Goal: Information Seeking & Learning: Check status

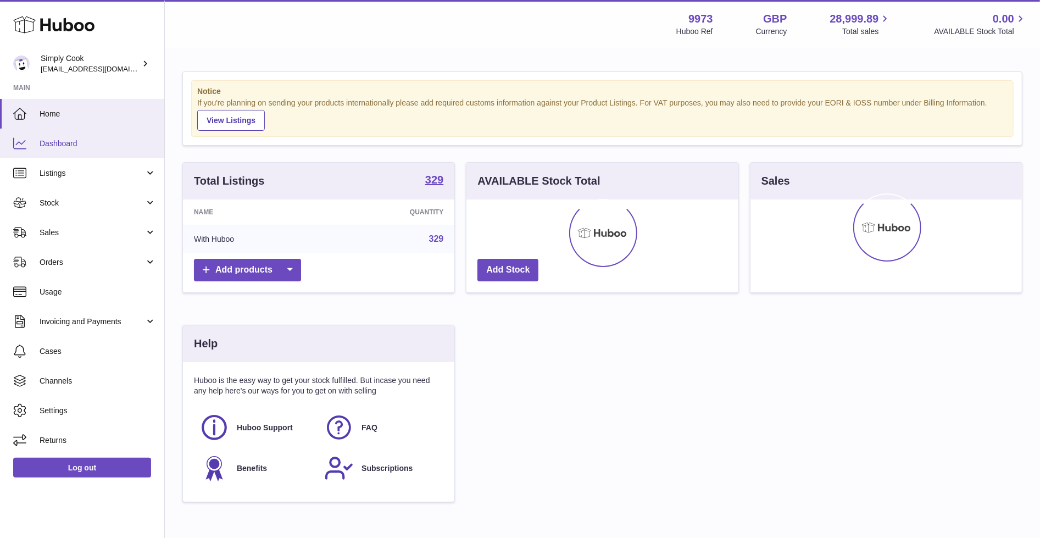
click at [102, 136] on link "Dashboard" at bounding box center [82, 144] width 164 height 30
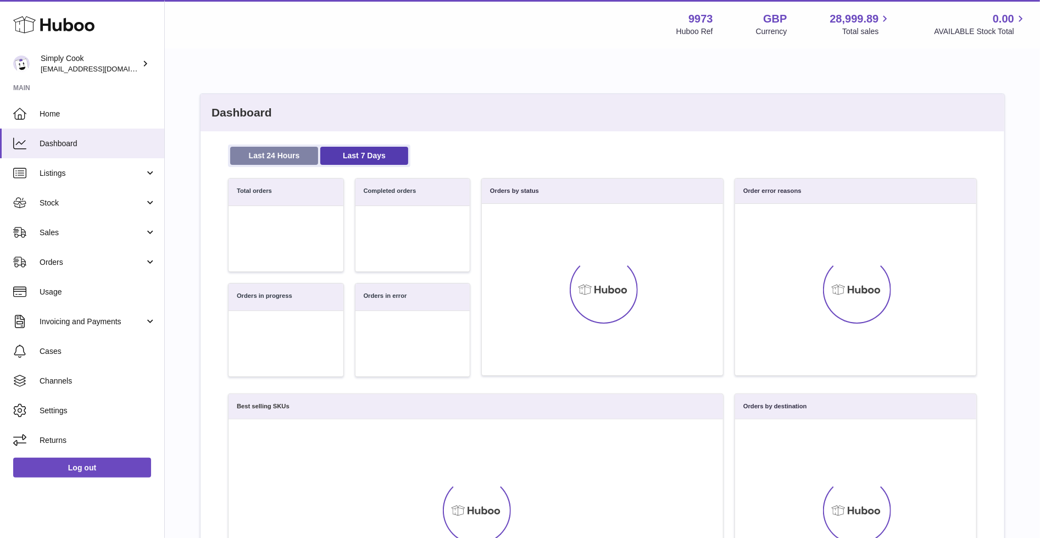
click at [279, 158] on link "Last 24 Hours" at bounding box center [274, 156] width 88 height 18
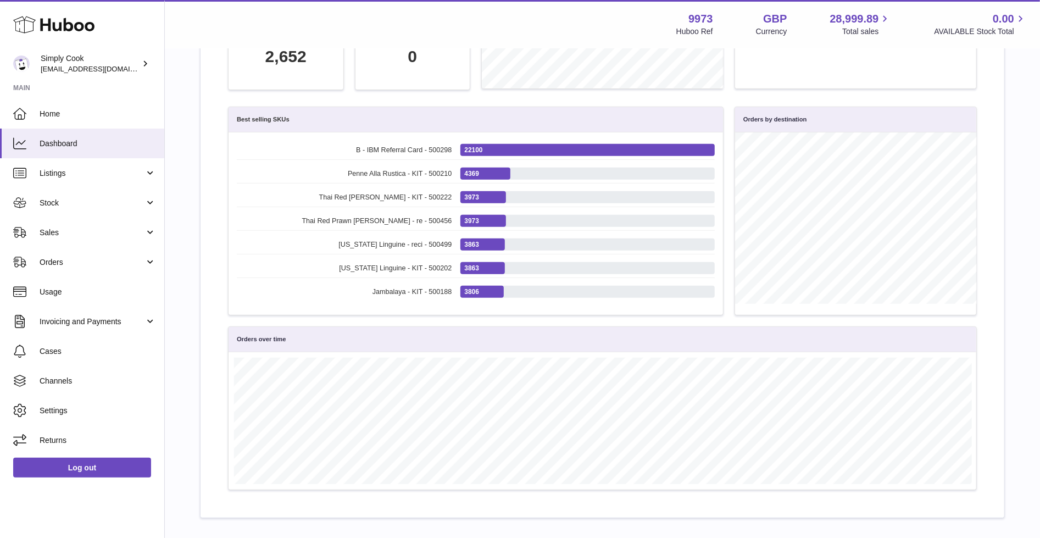
scroll to position [396, 0]
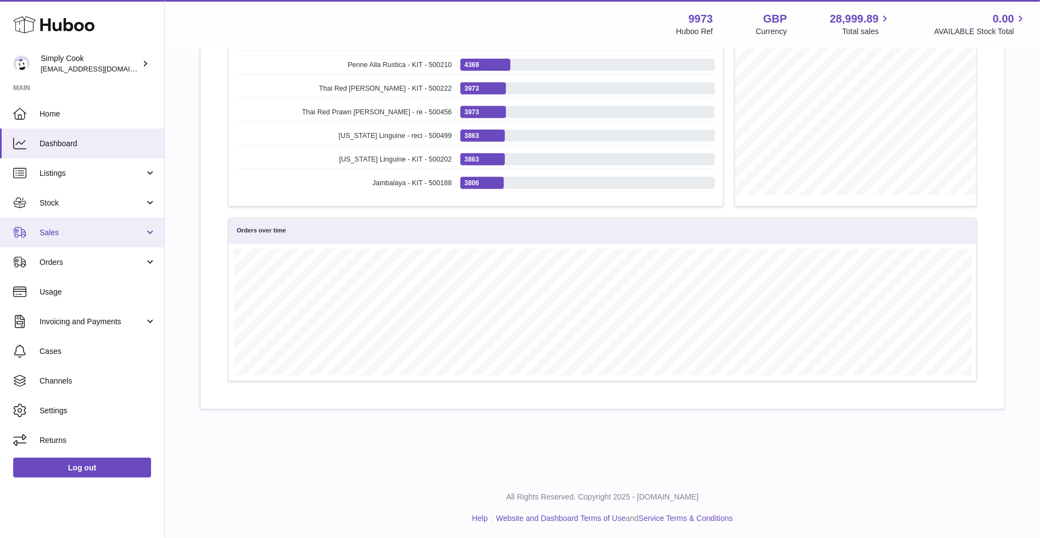
click at [132, 236] on span "Sales" at bounding box center [92, 233] width 105 height 10
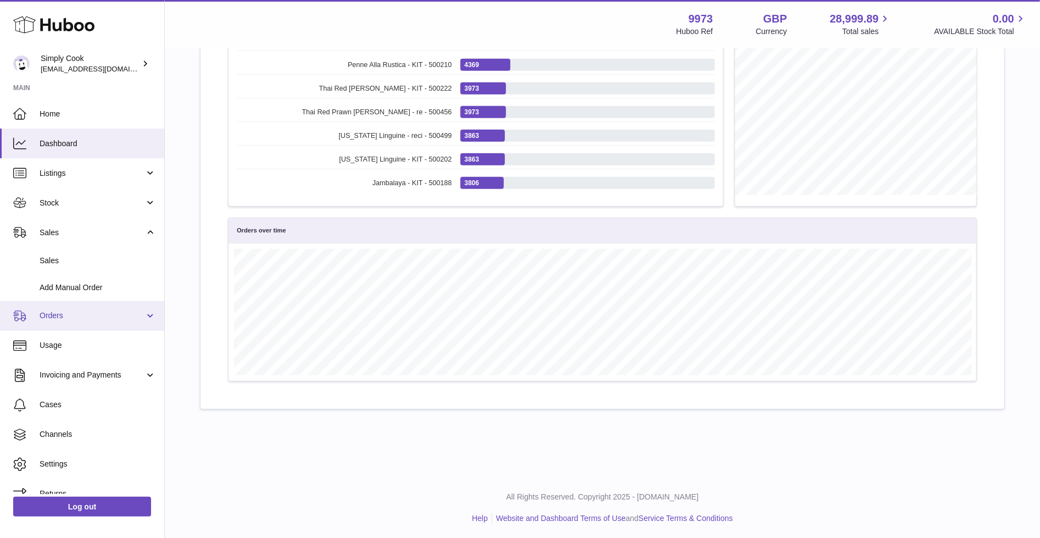
click at [99, 313] on span "Orders" at bounding box center [92, 315] width 105 height 10
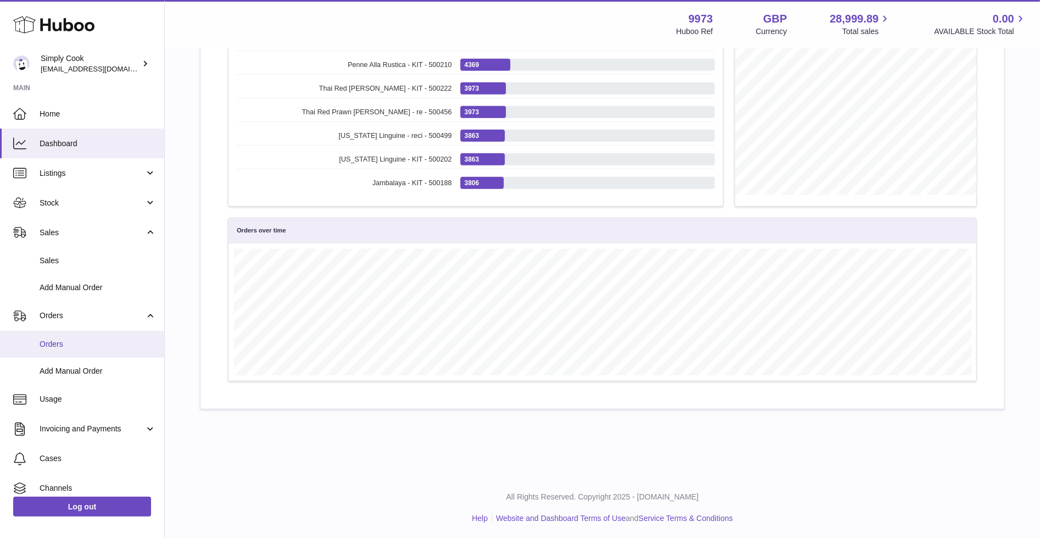
click at [84, 342] on span "Orders" at bounding box center [98, 344] width 116 height 10
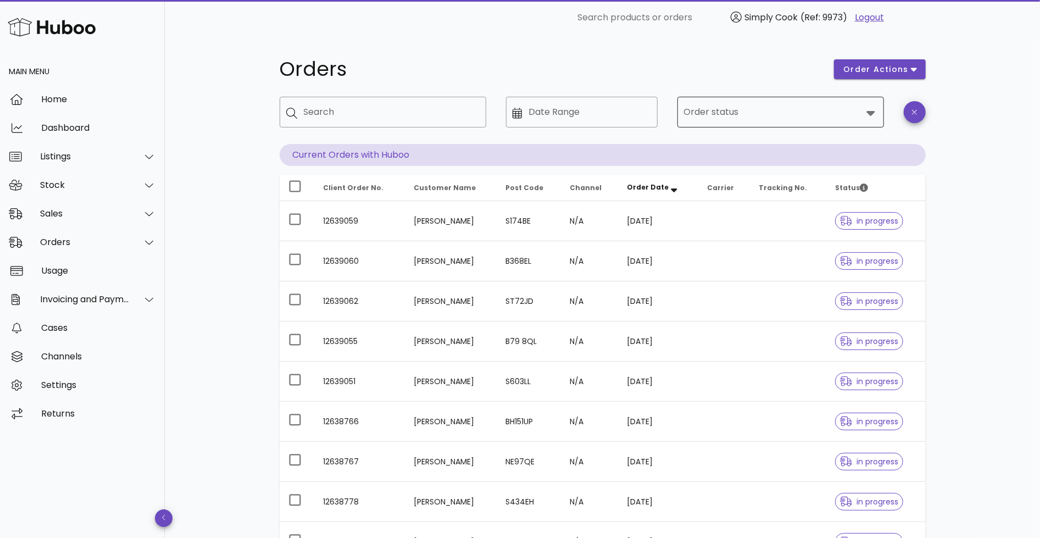
click at [806, 116] on input "Order status" at bounding box center [773, 112] width 178 height 18
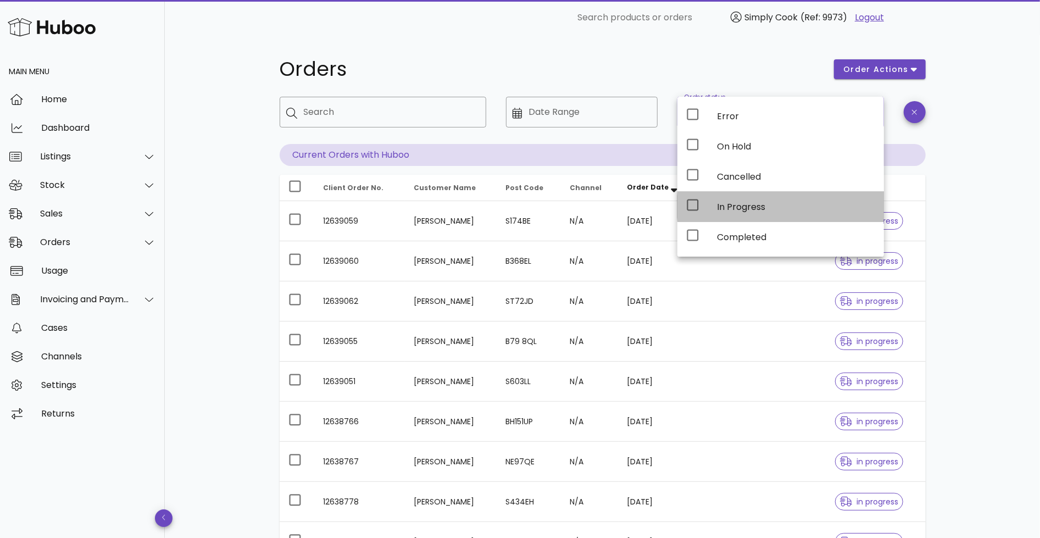
click at [757, 203] on div "In Progress" at bounding box center [796, 207] width 158 height 10
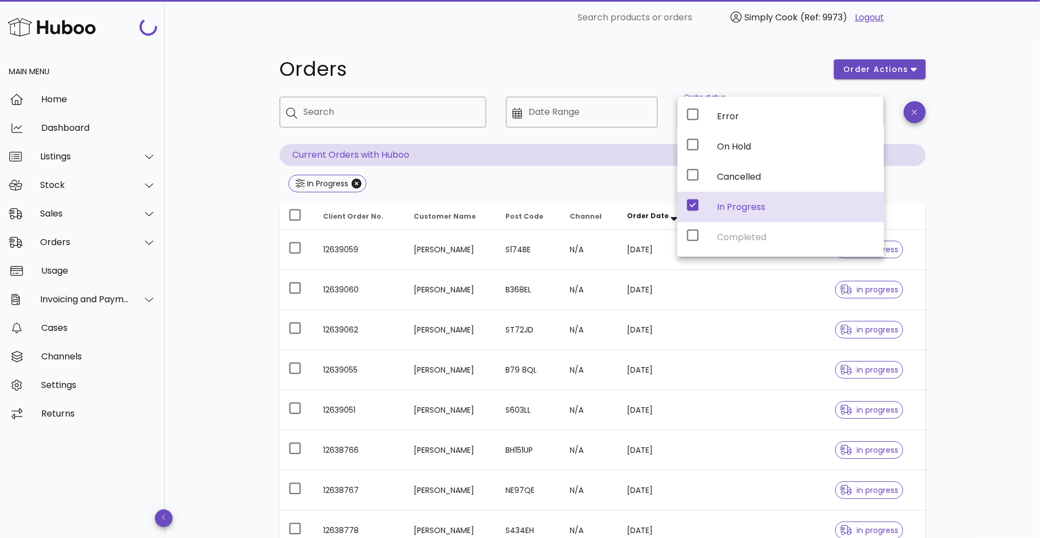
click at [1006, 172] on div "Orders order actions ​ Search ​ Date Range ​ Order status In Progress Current O…" at bounding box center [602, 393] width 875 height 717
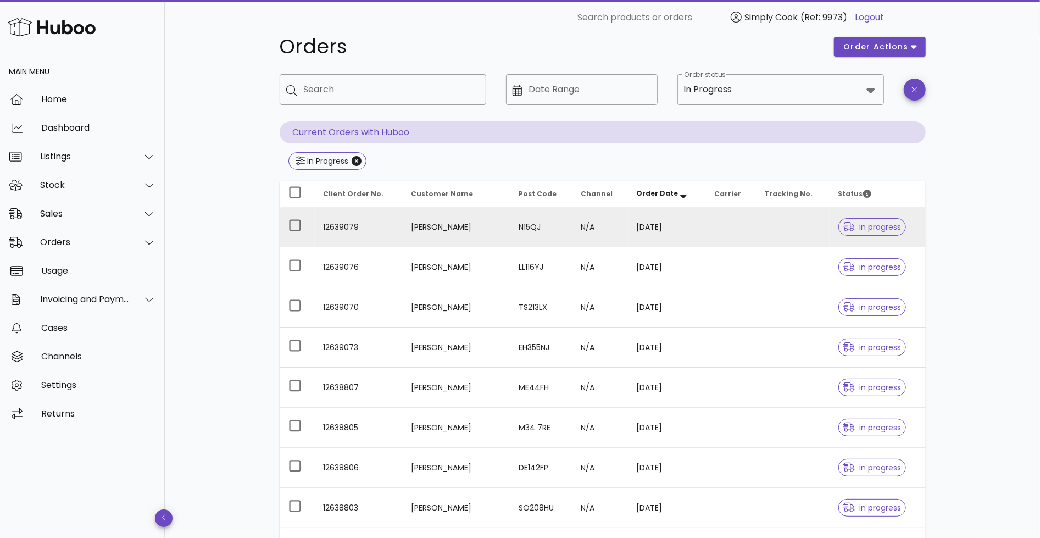
scroll to position [212, 0]
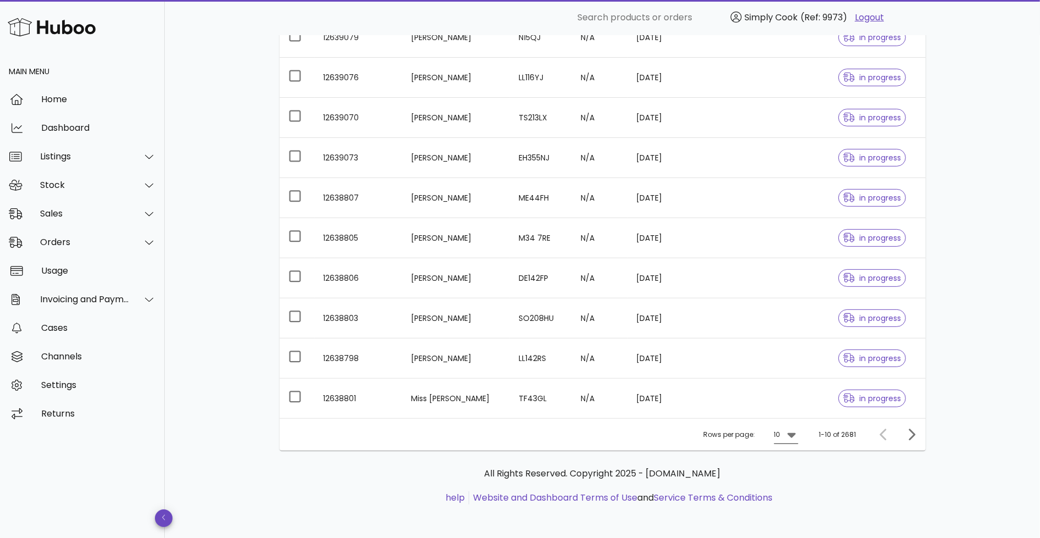
click at [786, 435] on icon at bounding box center [791, 434] width 13 height 13
click at [794, 495] on div "50" at bounding box center [789, 494] width 11 height 10
click at [910, 430] on icon "Next page" at bounding box center [911, 434] width 13 height 13
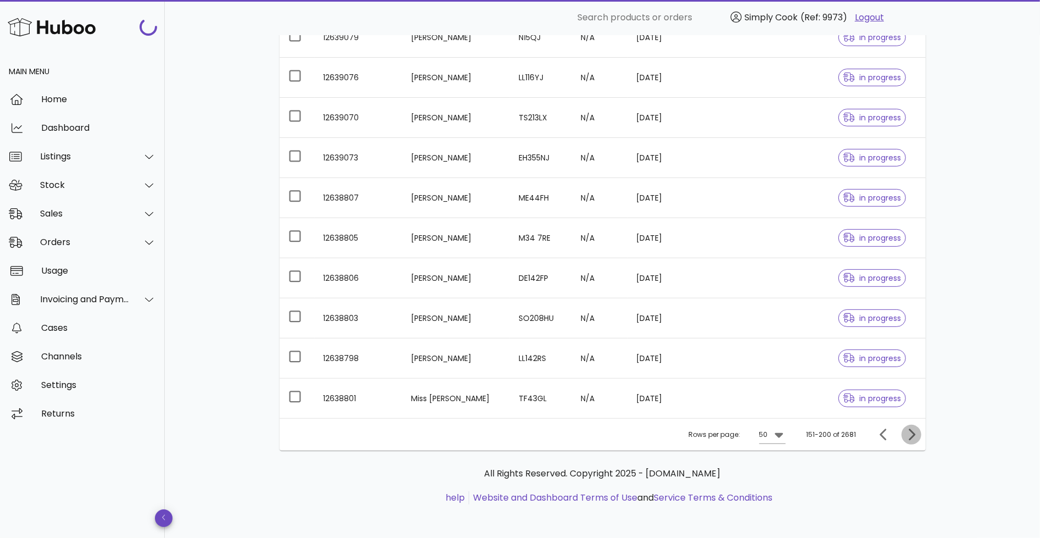
click at [910, 430] on icon "Next page" at bounding box center [911, 434] width 13 height 13
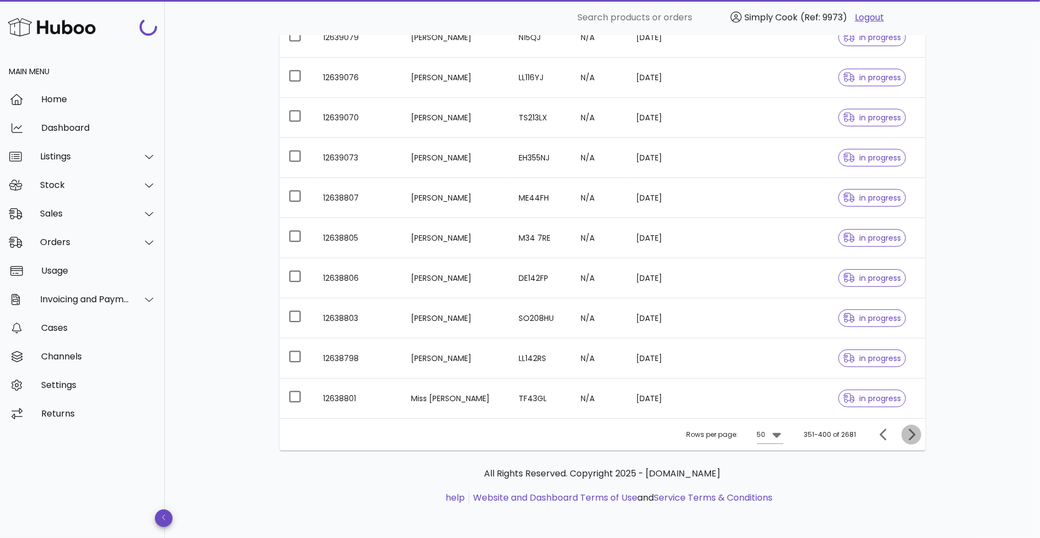
click at [910, 430] on icon "Next page" at bounding box center [911, 434] width 13 height 13
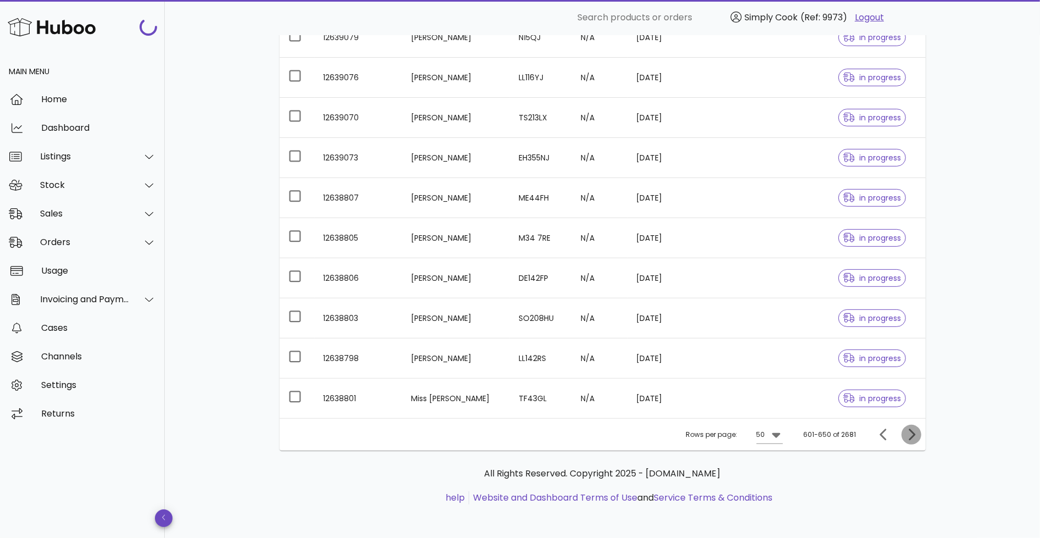
click at [910, 430] on icon "Next page" at bounding box center [911, 434] width 13 height 13
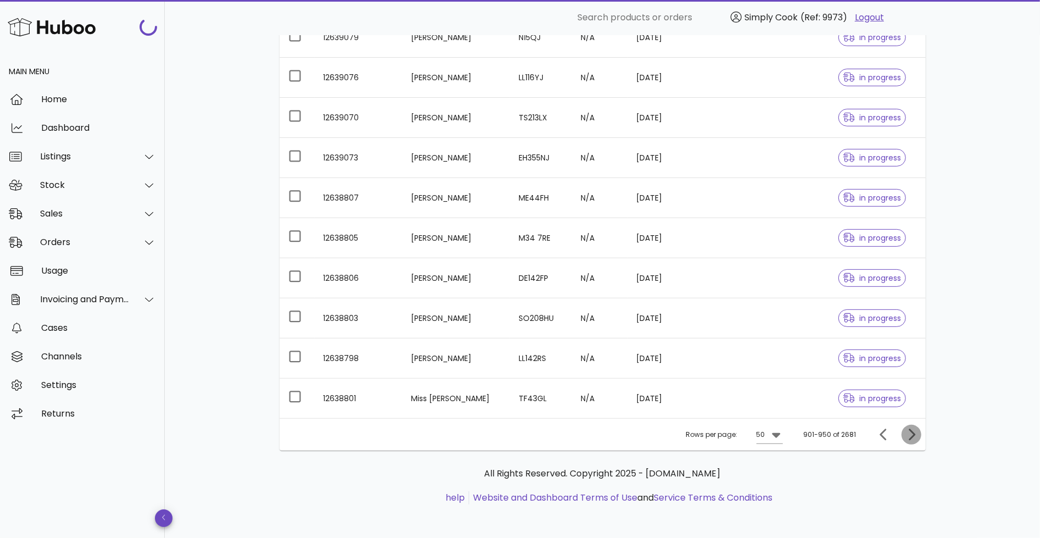
click at [910, 430] on icon "Next page" at bounding box center [911, 434] width 13 height 13
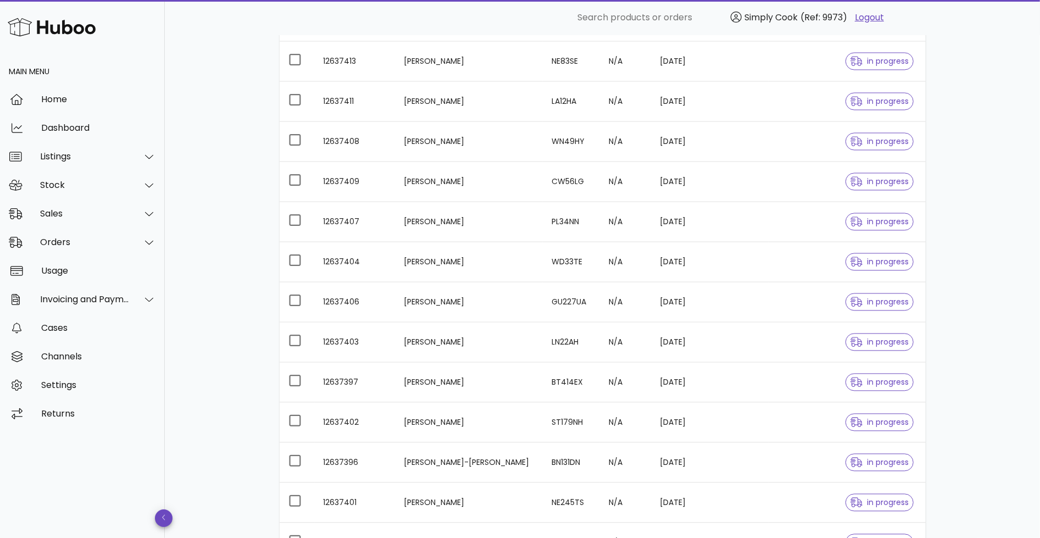
scroll to position [1809, 0]
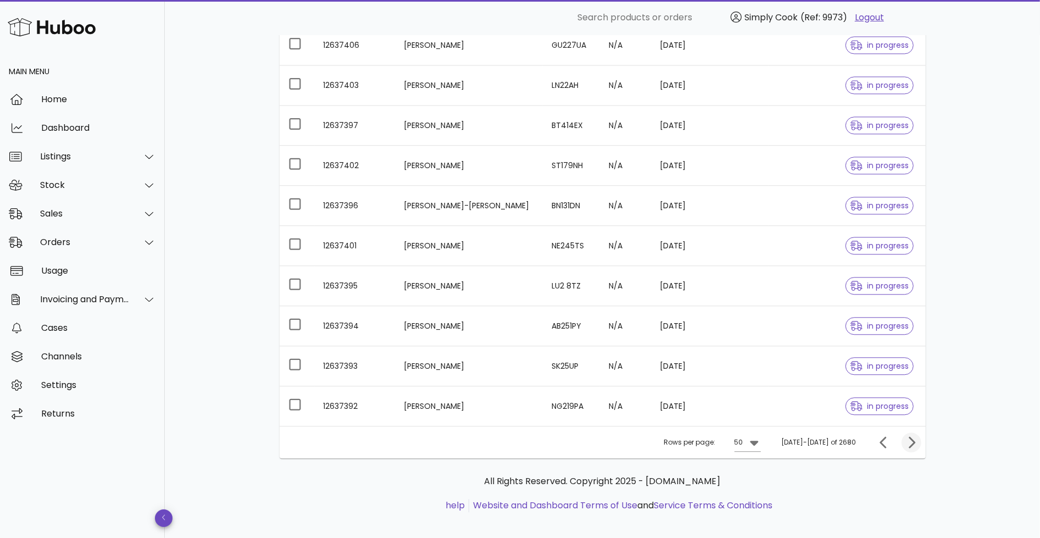
click at [907, 436] on icon "Next page" at bounding box center [911, 442] width 13 height 13
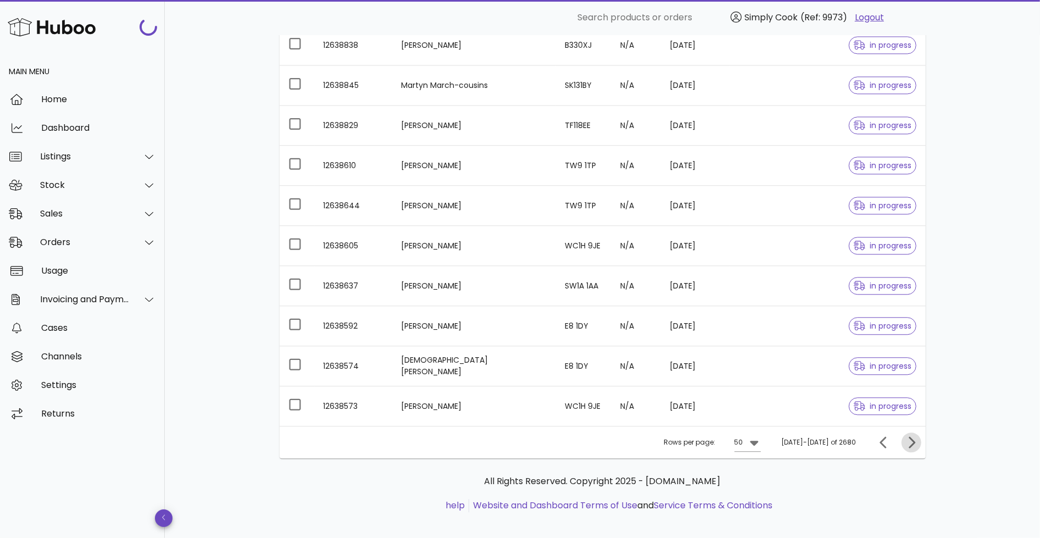
click at [907, 436] on icon "Next page" at bounding box center [911, 442] width 13 height 13
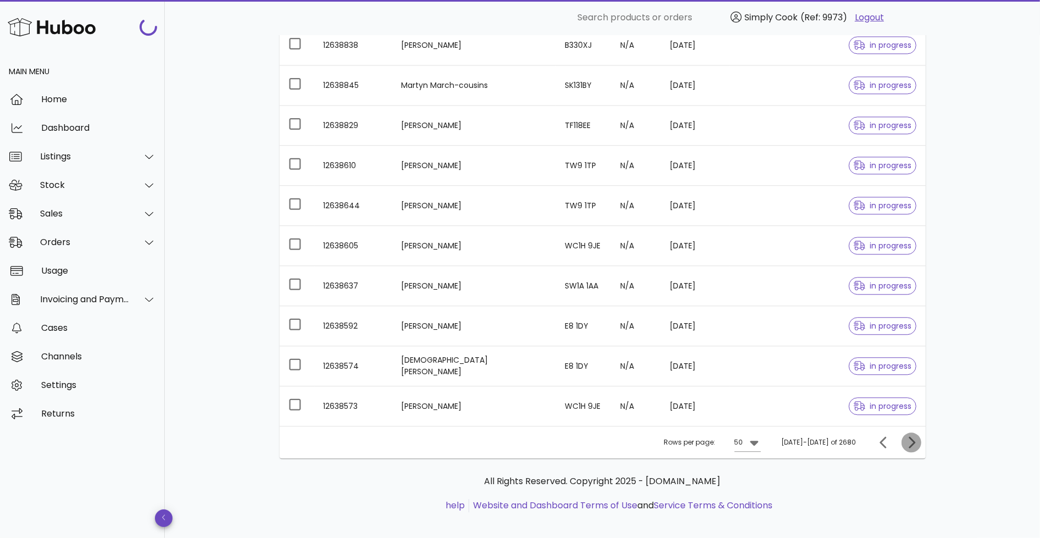
click at [907, 436] on icon "Next page" at bounding box center [911, 442] width 13 height 13
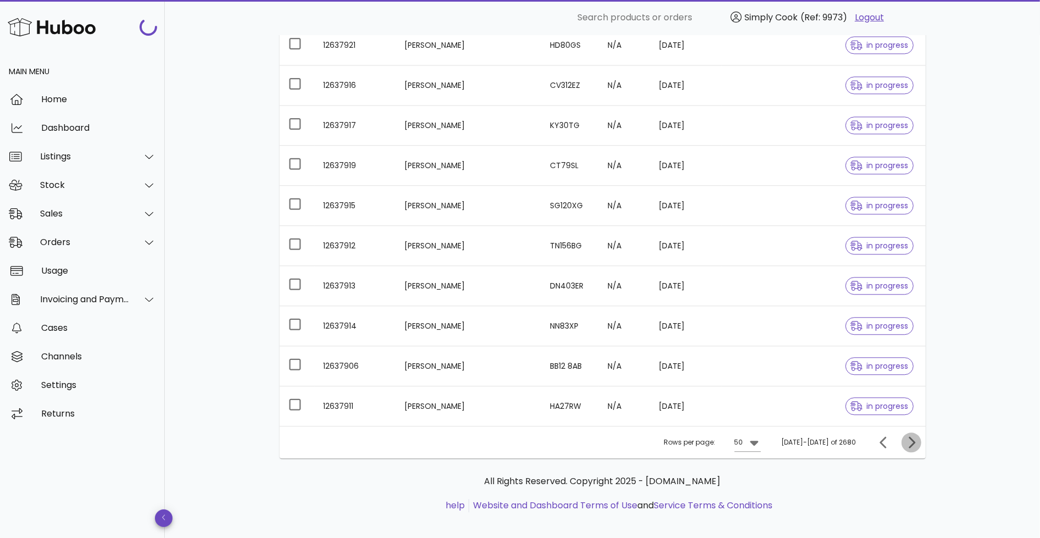
click at [907, 436] on icon "Next page" at bounding box center [911, 442] width 13 height 13
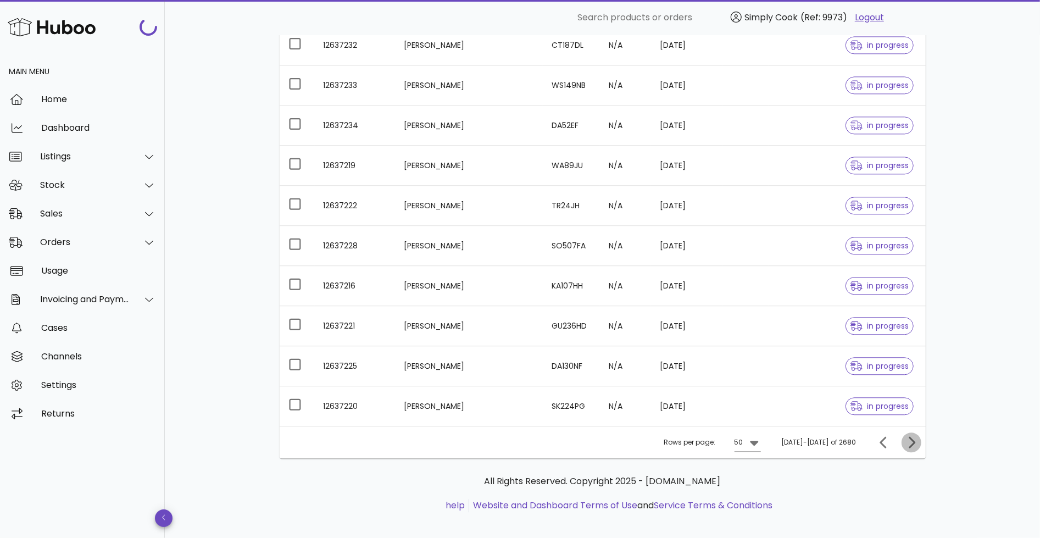
click at [907, 436] on icon "Next page" at bounding box center [911, 442] width 13 height 13
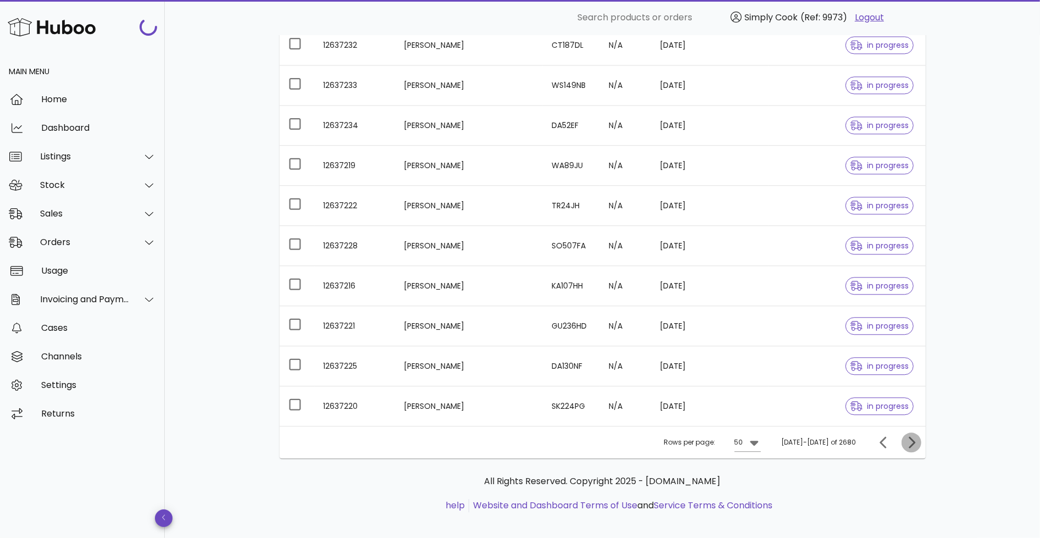
click at [907, 436] on icon "Next page" at bounding box center [911, 442] width 13 height 13
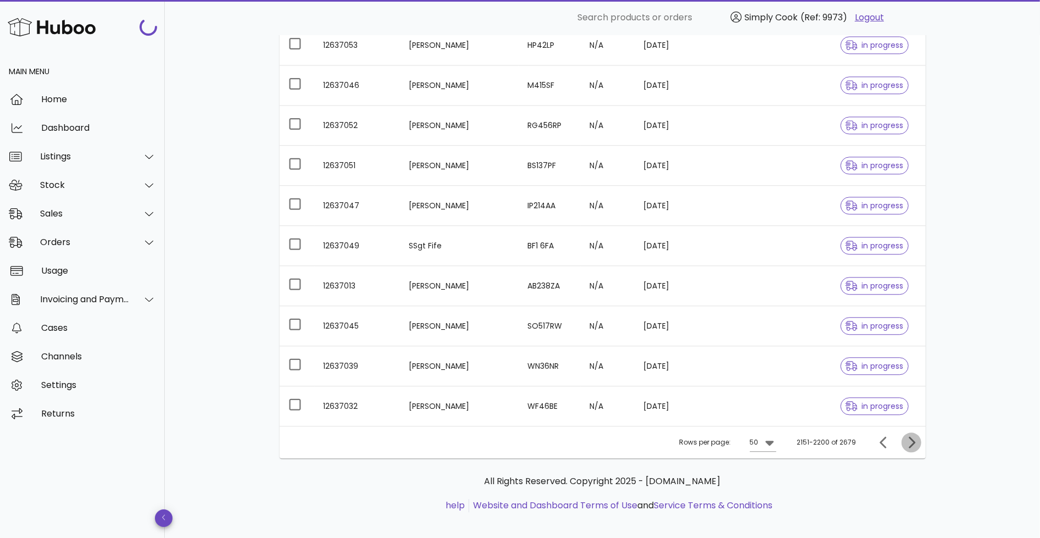
click at [907, 436] on icon "Next page" at bounding box center [911, 442] width 13 height 13
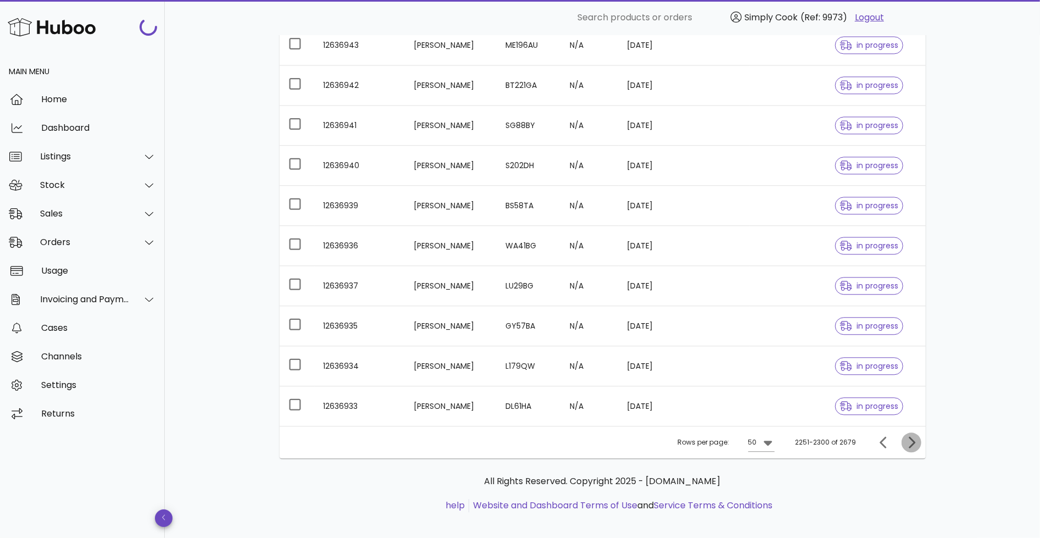
click at [907, 436] on icon "Next page" at bounding box center [911, 442] width 13 height 13
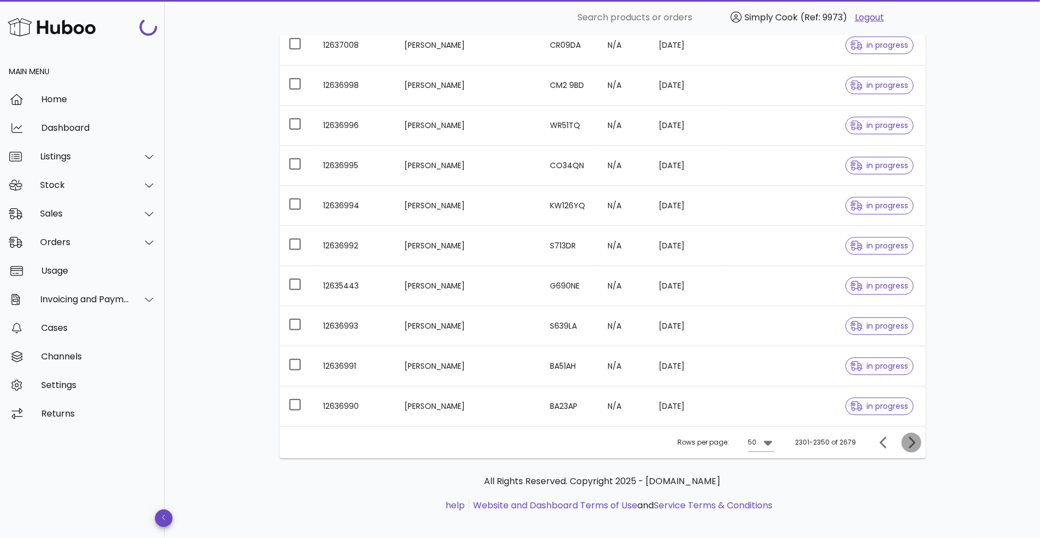
click at [907, 436] on icon "Next page" at bounding box center [911, 442] width 13 height 13
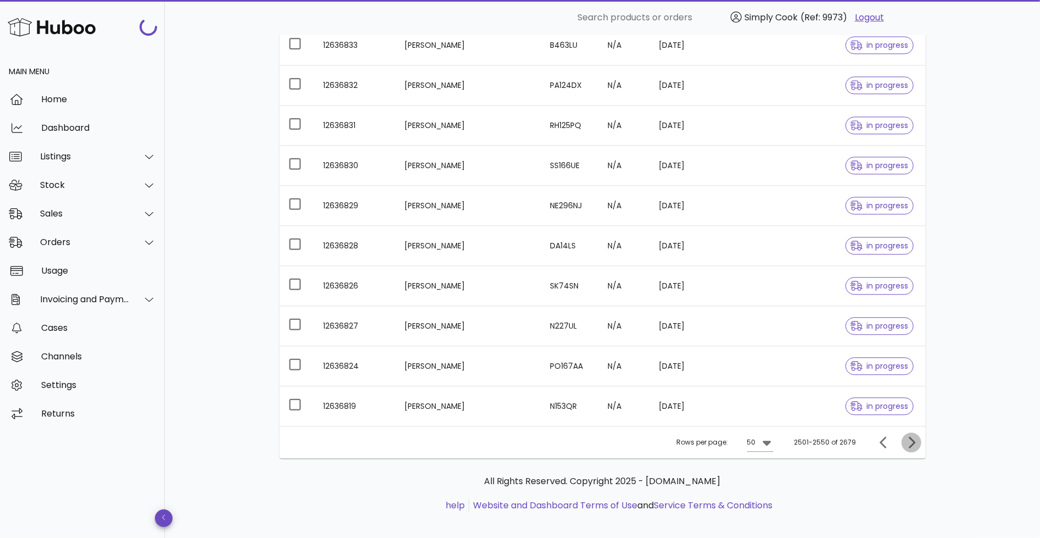
click at [907, 436] on icon "Next page" at bounding box center [911, 442] width 13 height 13
click at [907, 432] on div at bounding box center [910, 442] width 24 height 20
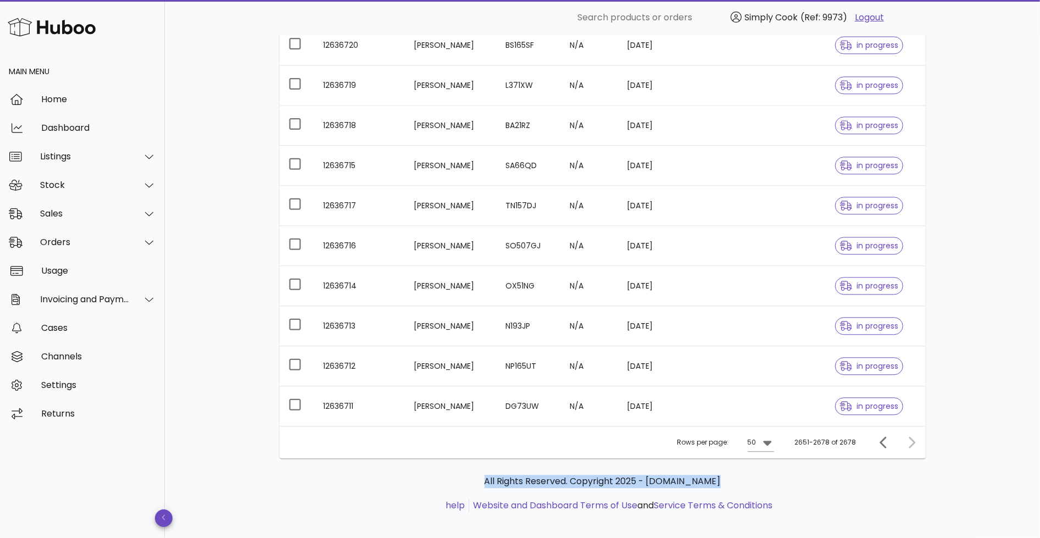
click at [924, 465] on div "All Rights Reserved. Copyright 2025 - [DOMAIN_NAME] help Website and Dashboard …" at bounding box center [603, 499] width 646 height 82
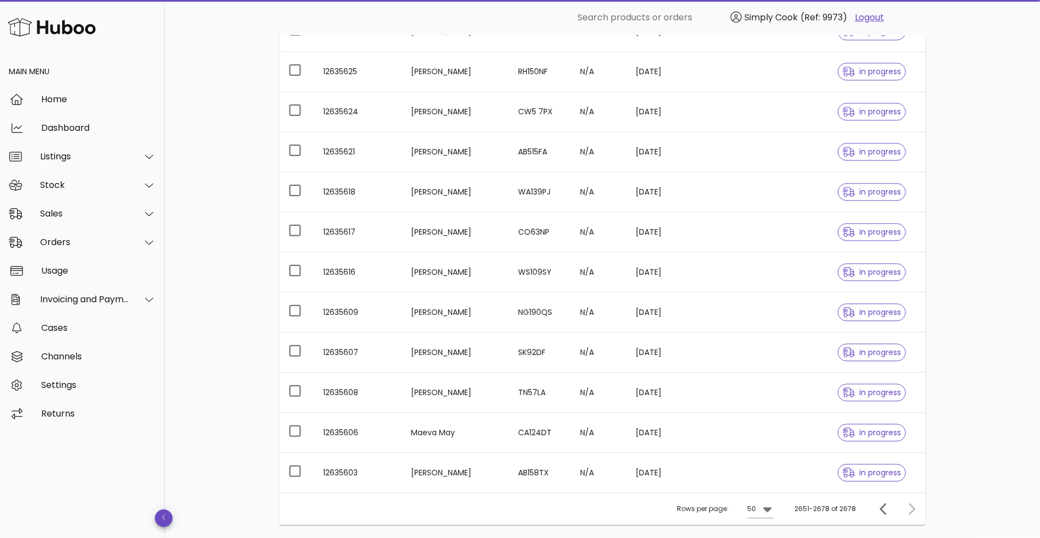
scroll to position [1809, 0]
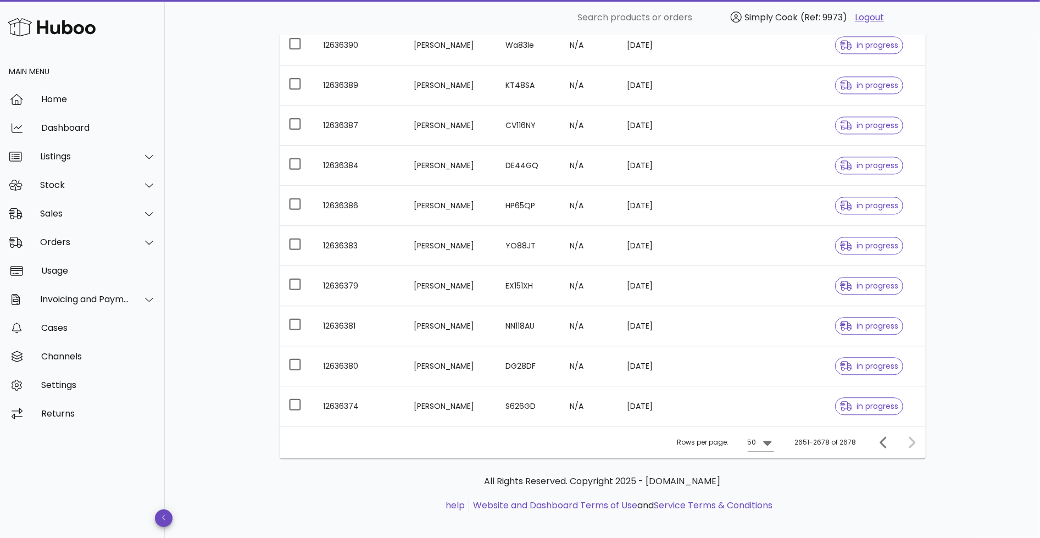
click at [909, 434] on div at bounding box center [910, 442] width 24 height 20
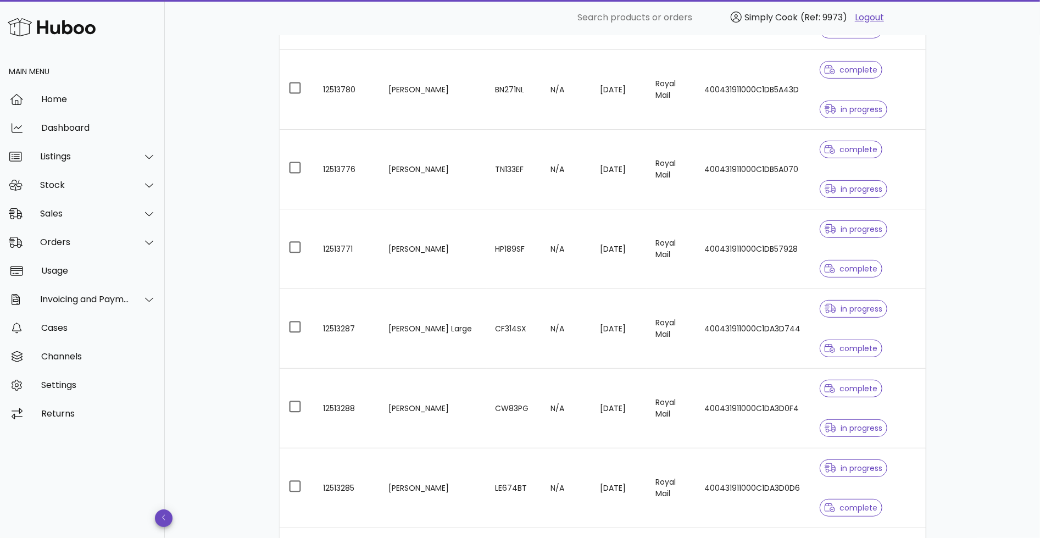
scroll to position [3392, 0]
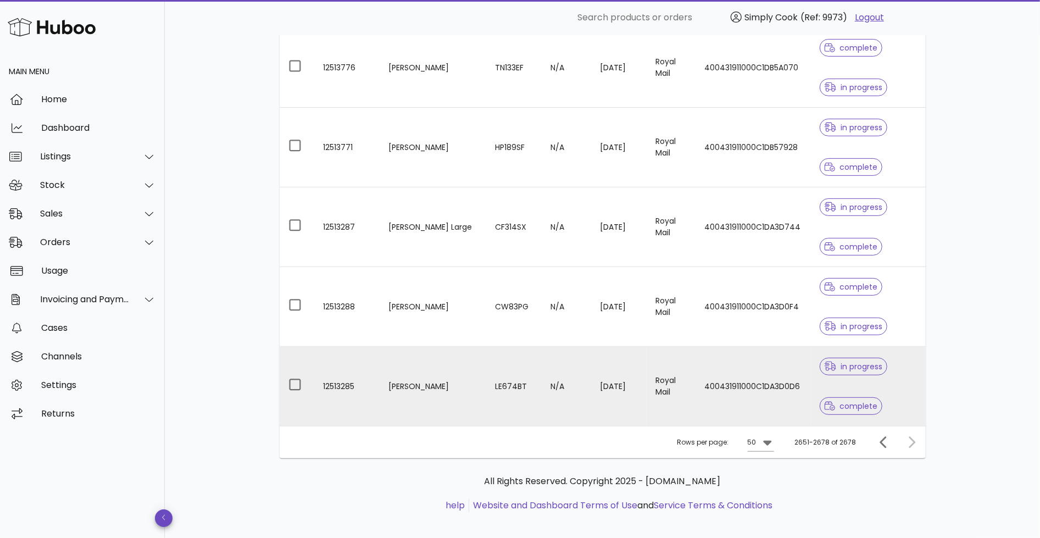
click at [740, 368] on td "400431911000C1DA3D0D6" at bounding box center [753, 386] width 115 height 79
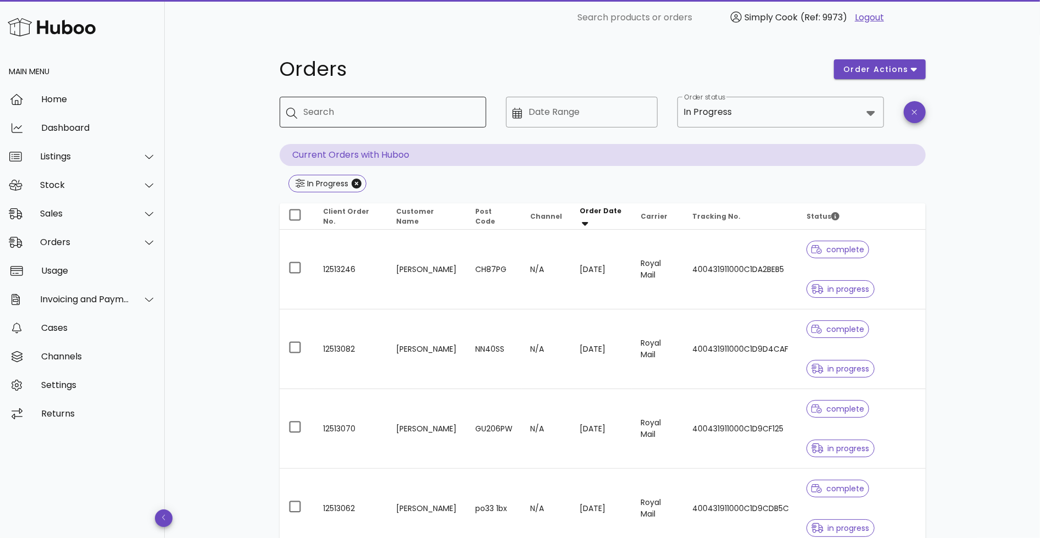
click at [336, 114] on input "Search" at bounding box center [391, 112] width 174 height 18
paste input "********"
type input "********"
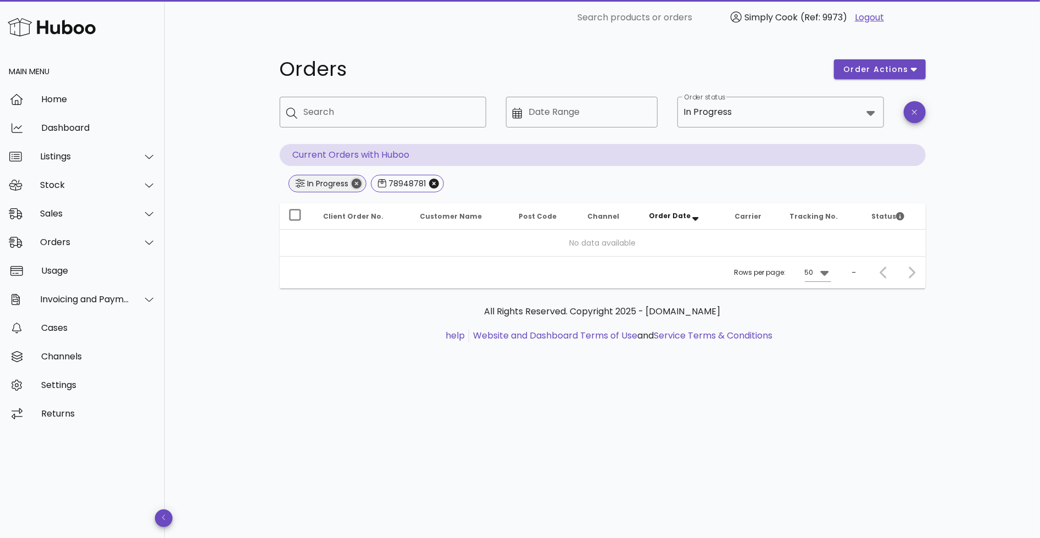
click at [357, 186] on icon "Close" at bounding box center [357, 184] width 10 height 10
click at [211, 165] on div "Orders order actions ​ Search ​ Date Range ​ Order status Current Orders with H…" at bounding box center [602, 286] width 875 height 503
click at [368, 112] on input "Search" at bounding box center [391, 112] width 174 height 18
click at [790, 112] on input "Order status" at bounding box center [773, 112] width 178 height 18
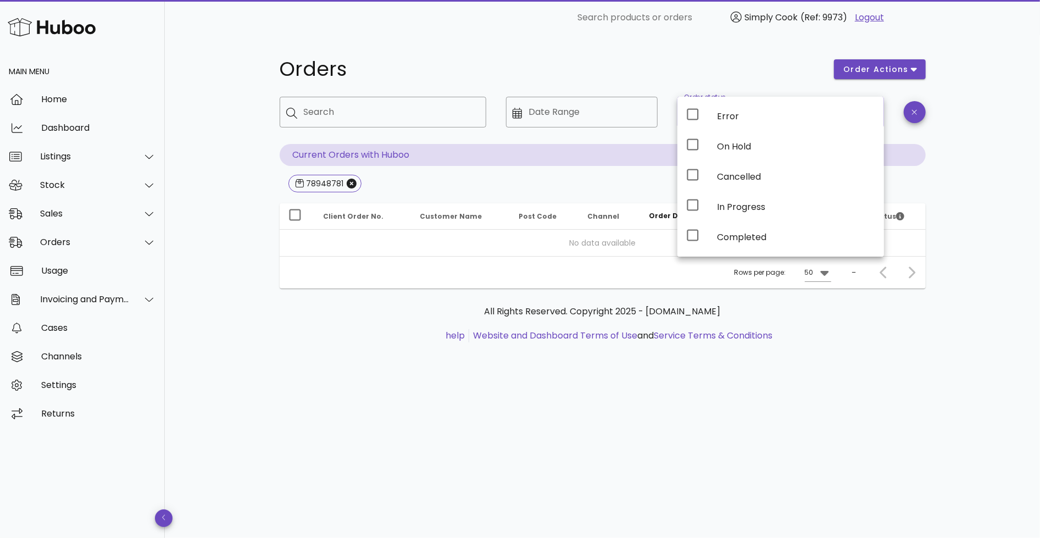
click at [666, 64] on h1 "Orders" at bounding box center [551, 69] width 542 height 20
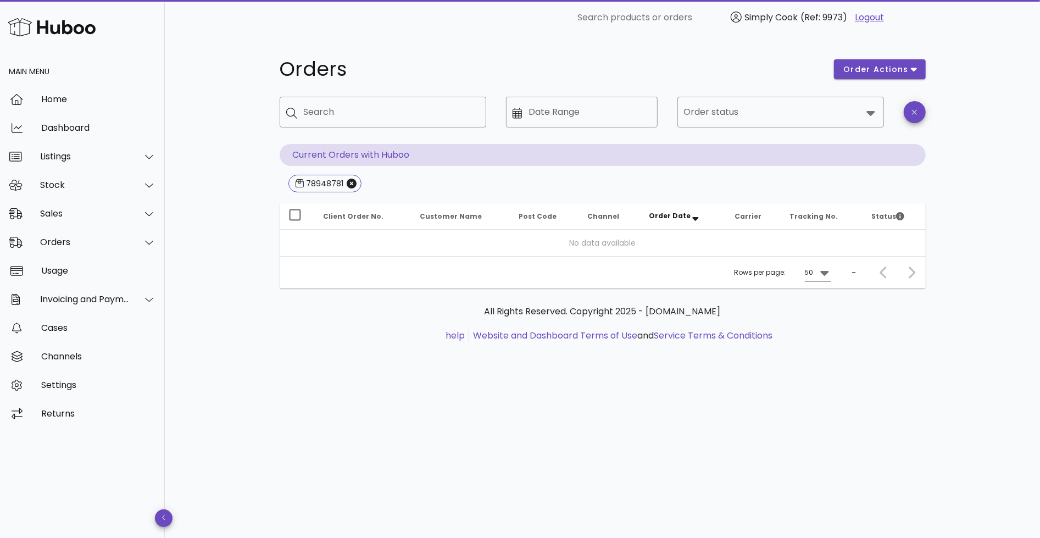
click at [620, 167] on div "​ Search ​ Date Range ​ Order status Current Orders with Huboo 78948781" at bounding box center [603, 146] width 646 height 98
click at [733, 123] on div at bounding box center [773, 112] width 178 height 26
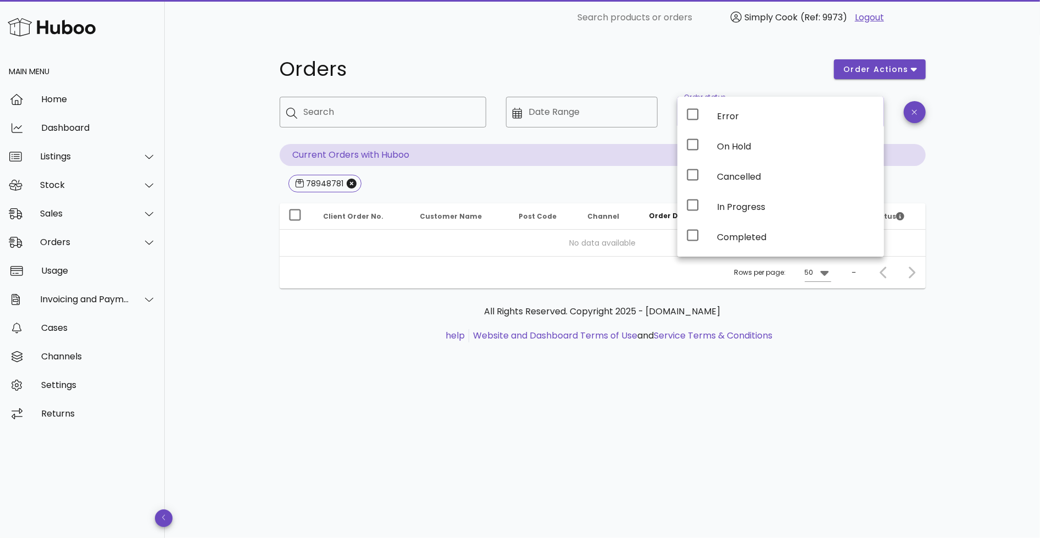
click at [651, 80] on div "Orders" at bounding box center [550, 69] width 555 height 33
